Goal: Task Accomplishment & Management: Complete application form

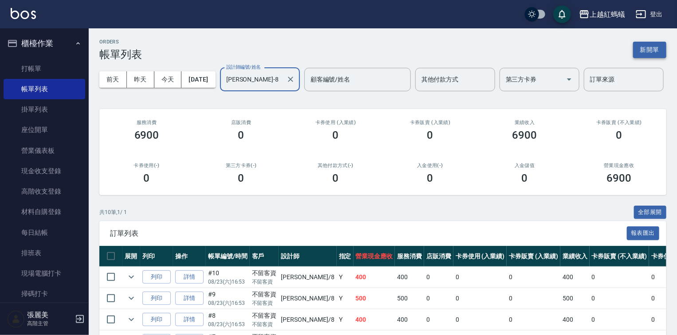
click at [647, 47] on button "新開單" at bounding box center [649, 50] width 33 height 16
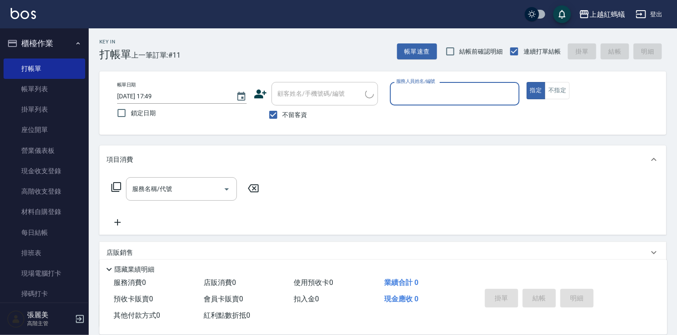
click at [430, 95] on input "服務人員姓名/編號" at bounding box center [454, 94] width 121 height 16
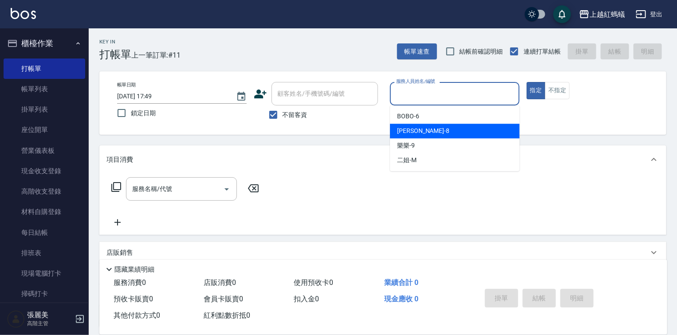
click at [416, 131] on div "[PERSON_NAME] -8" at bounding box center [454, 131] width 129 height 15
type input "[PERSON_NAME]-8"
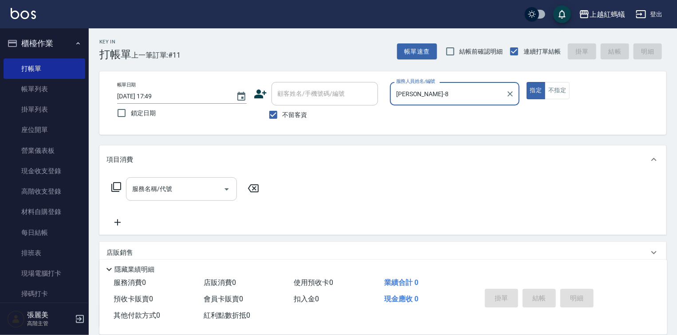
click at [199, 187] on input "服務名稱/代號" at bounding box center [175, 189] width 90 height 16
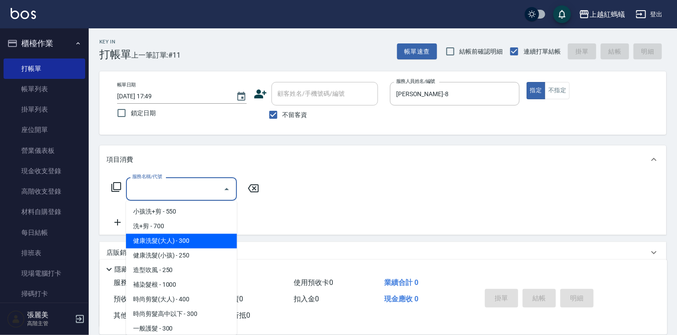
click at [183, 240] on span "健康洗髮(大人) - 300" at bounding box center [181, 241] width 111 height 15
type input "健康洗髮(大人)(201)"
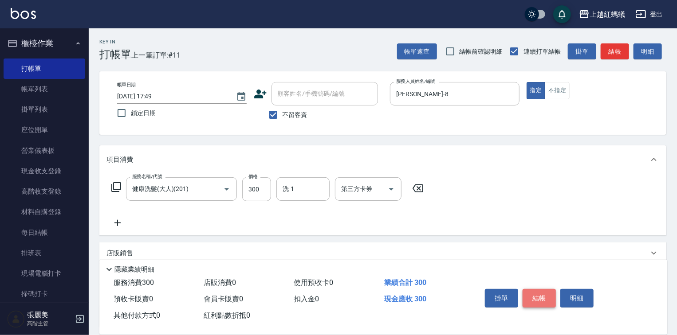
click at [536, 294] on button "結帳" at bounding box center [538, 298] width 33 height 19
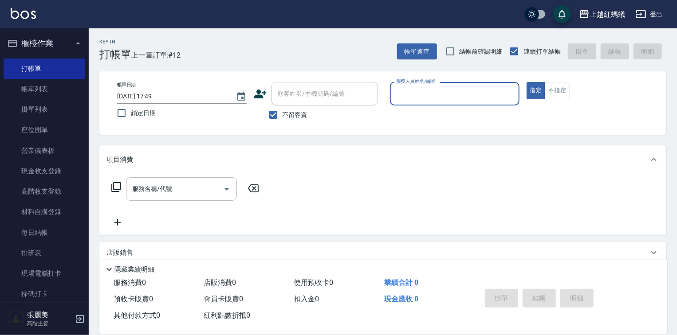
click at [437, 91] on input "服務人員姓名/編號" at bounding box center [454, 94] width 121 height 16
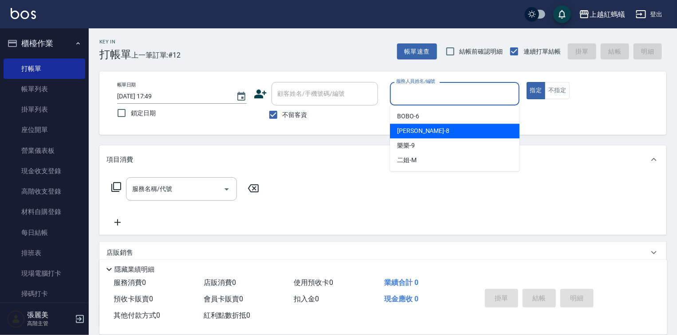
click at [426, 129] on div "[PERSON_NAME] -8" at bounding box center [454, 131] width 129 height 15
type input "[PERSON_NAME]-8"
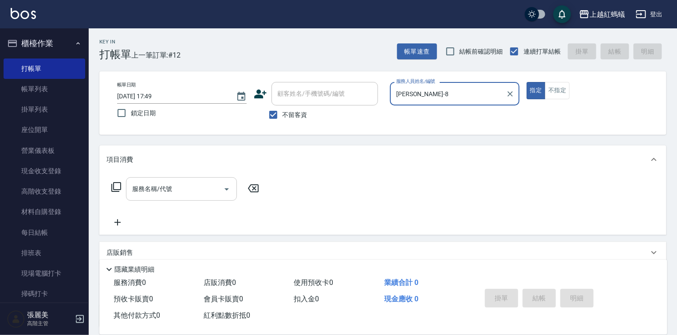
click at [205, 190] on input "服務名稱/代號" at bounding box center [175, 189] width 90 height 16
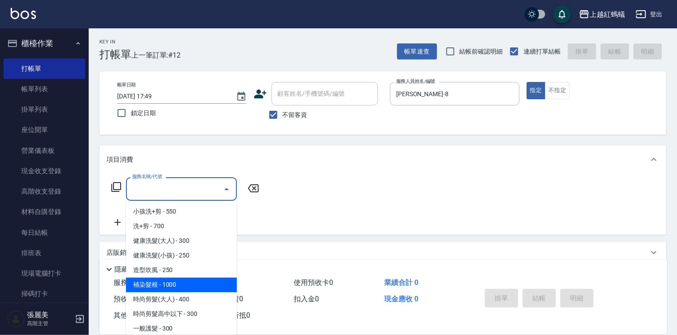
click at [184, 285] on span "補染髮根 - 1000" at bounding box center [181, 285] width 111 height 15
type input "補染髮根(204)"
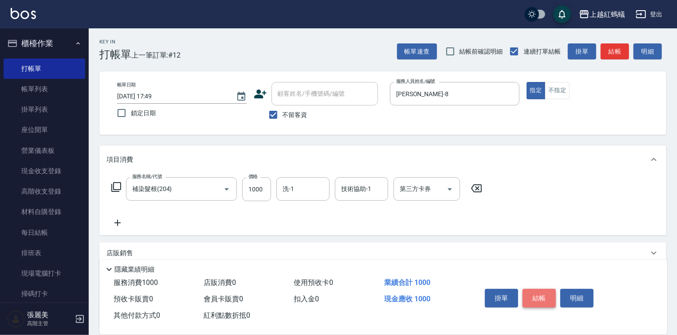
click at [534, 295] on button "結帳" at bounding box center [538, 298] width 33 height 19
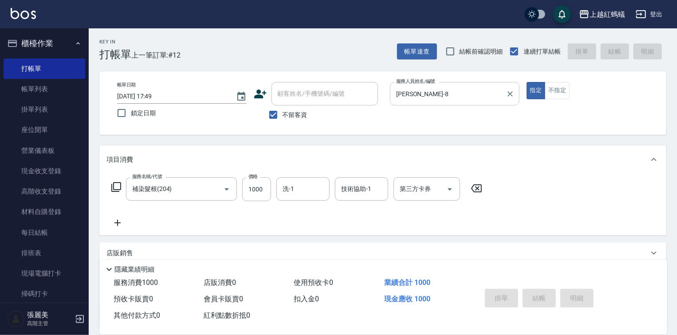
type input "[DATE] 18:04"
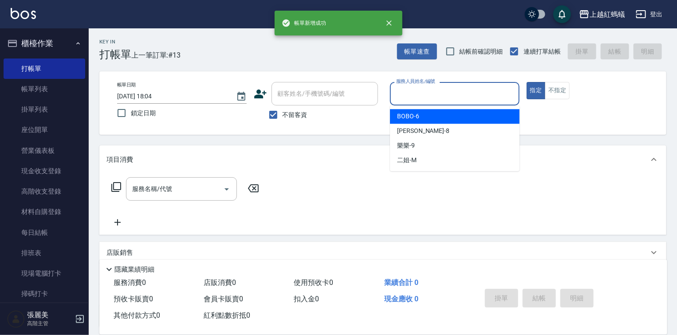
click at [447, 90] on input "服務人員姓名/編號" at bounding box center [454, 94] width 121 height 16
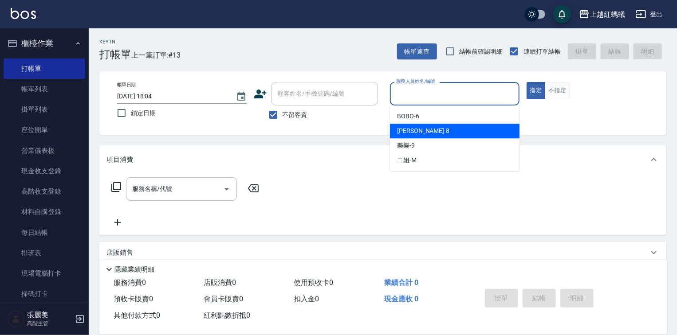
click at [441, 130] on div "[PERSON_NAME] -8" at bounding box center [454, 131] width 129 height 15
click at [458, 90] on input "[PERSON_NAME]-8" at bounding box center [448, 94] width 108 height 16
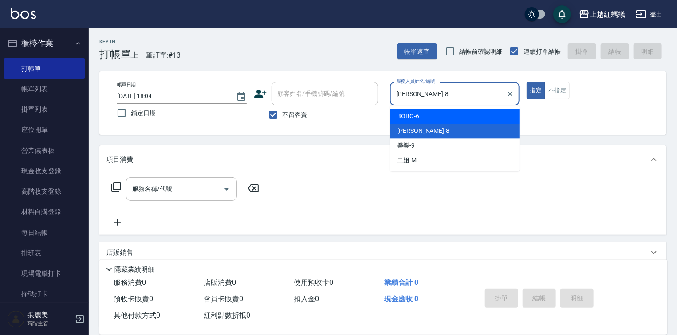
click at [436, 117] on div "BOBO -6" at bounding box center [454, 116] width 129 height 15
type input "BOBO-6"
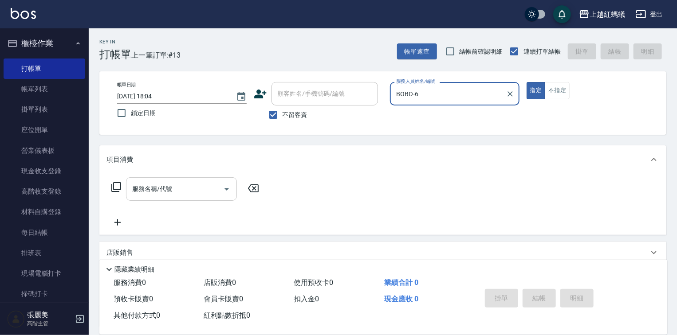
click at [181, 195] on input "服務名稱/代號" at bounding box center [175, 189] width 90 height 16
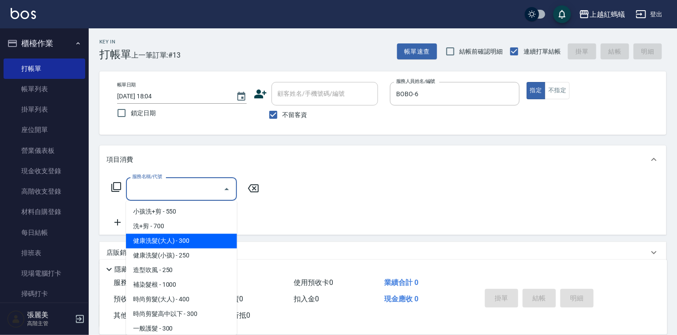
click at [213, 241] on span "健康洗髮(大人) - 300" at bounding box center [181, 241] width 111 height 15
type input "健康洗髮(大人)(201)"
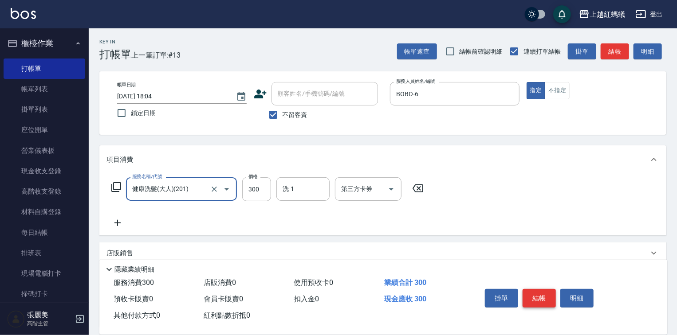
click at [541, 296] on button "結帳" at bounding box center [538, 298] width 33 height 19
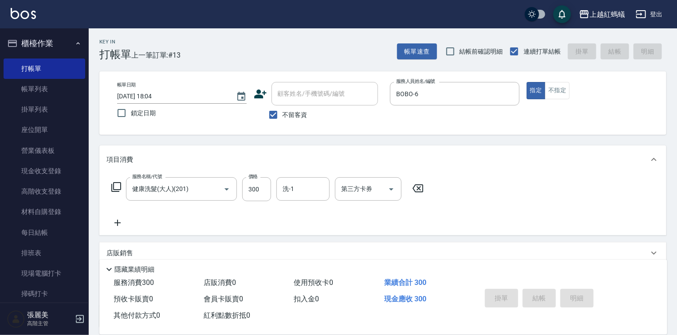
type input "[DATE] 18:05"
